Goal: Information Seeking & Learning: Compare options

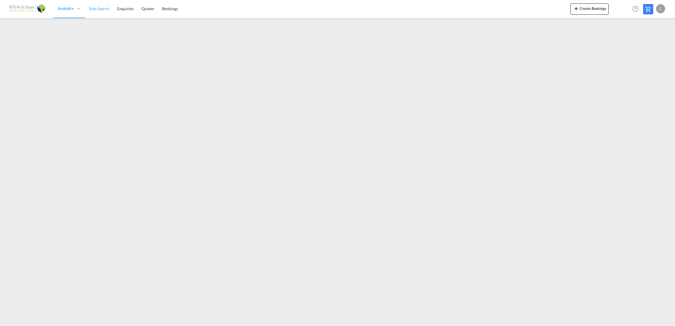
click at [95, 3] on link "Rate Search" at bounding box center [99, 9] width 28 height 18
